Goal: Task Accomplishment & Management: Complete application form

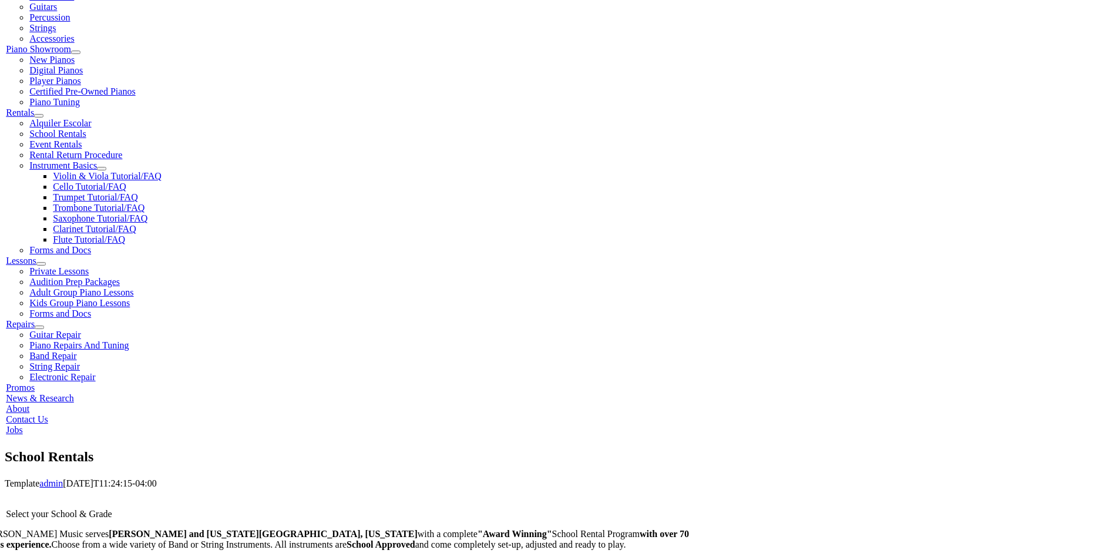
scroll to position [333, 0]
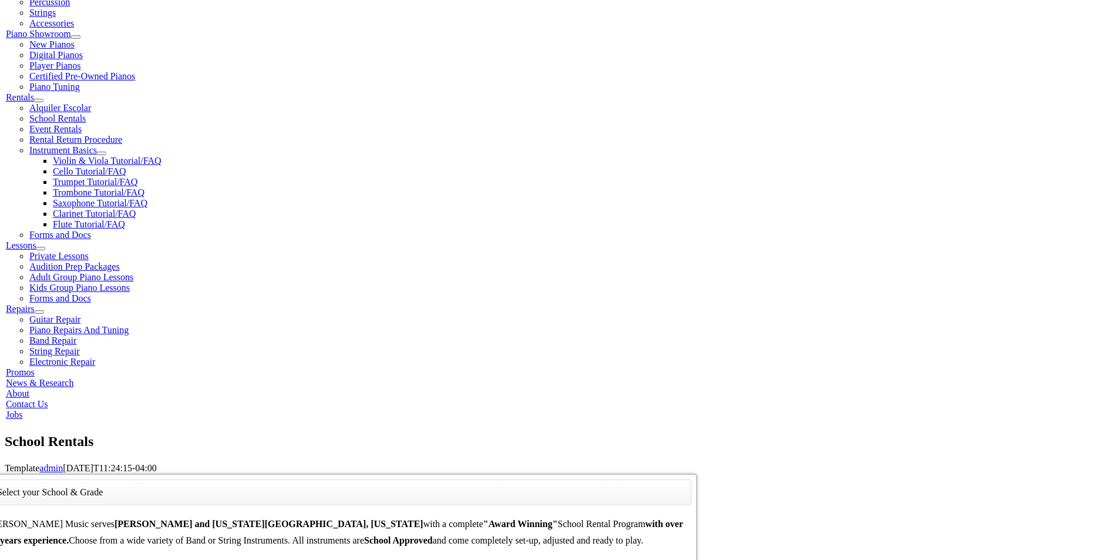
type input "re"
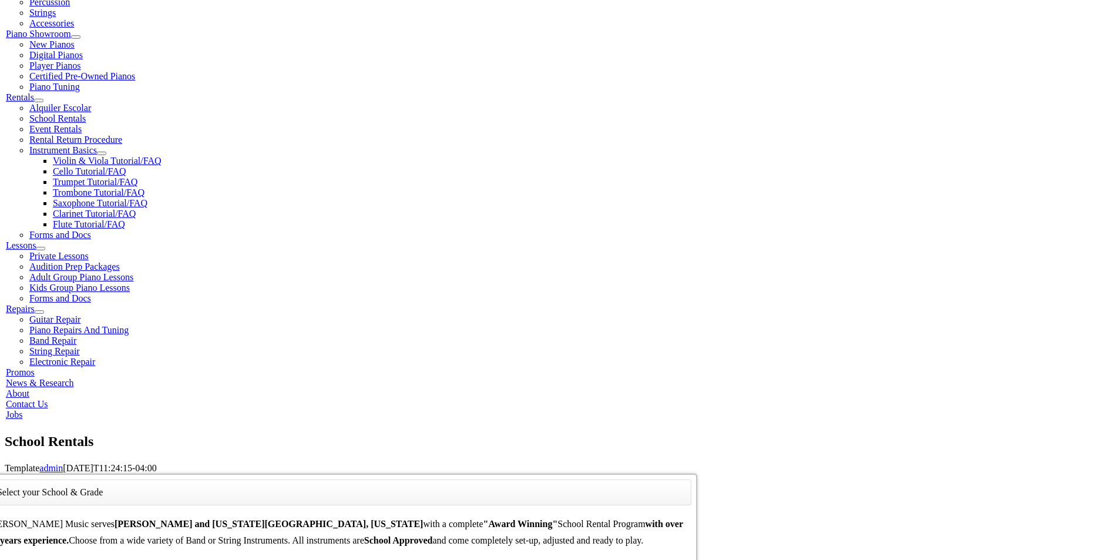
drag, startPoint x: 418, startPoint y: 252, endPoint x: 672, endPoint y: 61, distance: 318.0
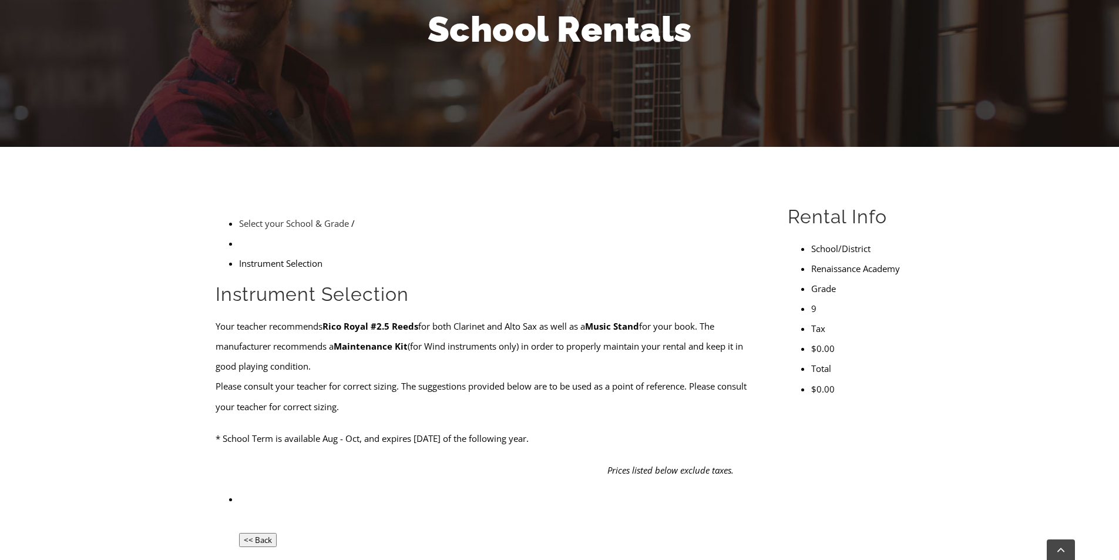
scroll to position [157, 0]
